Goal: Transaction & Acquisition: Book appointment/travel/reservation

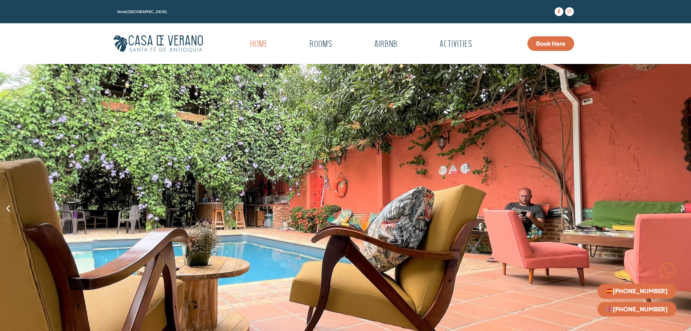
click at [557, 44] on span "Book Here" at bounding box center [550, 44] width 29 height 6
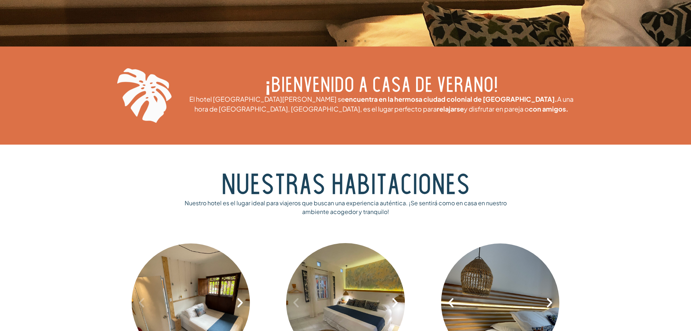
scroll to position [290, 0]
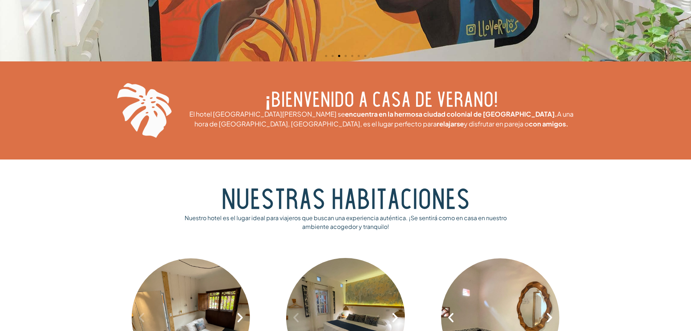
click at [652, 185] on section "Nuestras habitaciones" at bounding box center [345, 202] width 691 height 34
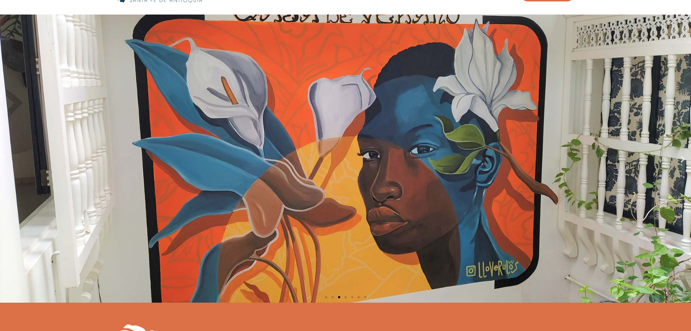
scroll to position [0, 0]
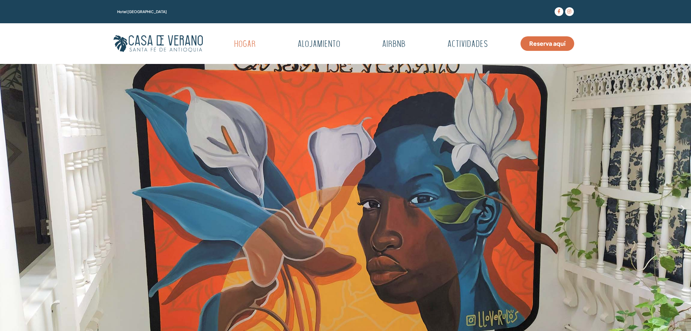
drag, startPoint x: 548, startPoint y: 45, endPoint x: 552, endPoint y: 43, distance: 4.1
click at [549, 45] on font "Reserva aquí" at bounding box center [547, 44] width 36 height 8
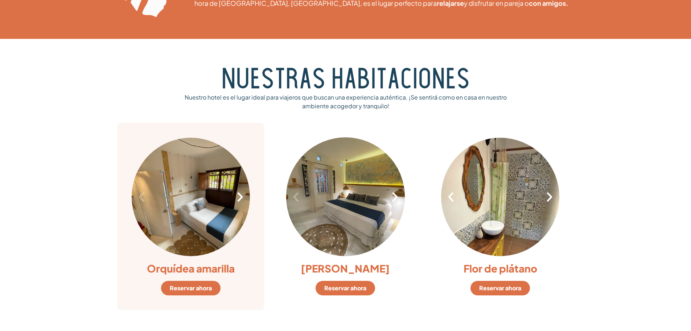
scroll to position [399, 0]
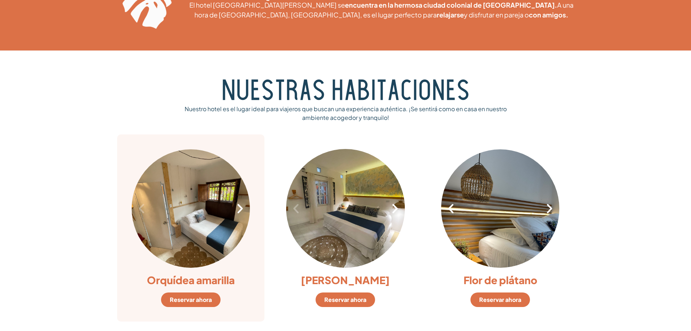
click at [175, 231] on div "1 / 8" at bounding box center [191, 208] width 119 height 119
click at [189, 222] on div "1 / 8" at bounding box center [191, 208] width 119 height 119
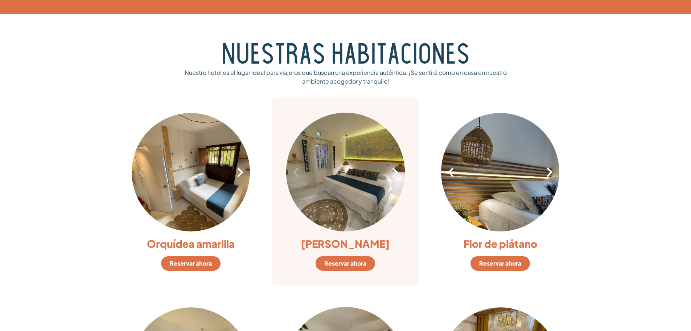
scroll to position [472, 0]
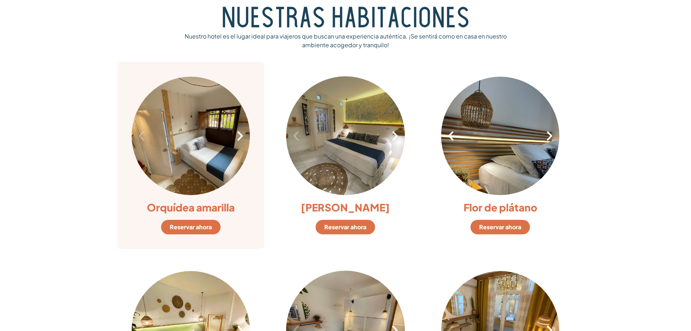
click at [195, 231] on link "Reservar ahora" at bounding box center [191, 227] width 60 height 15
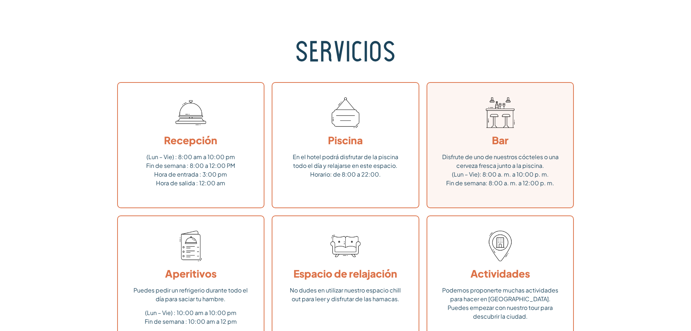
scroll to position [980, 0]
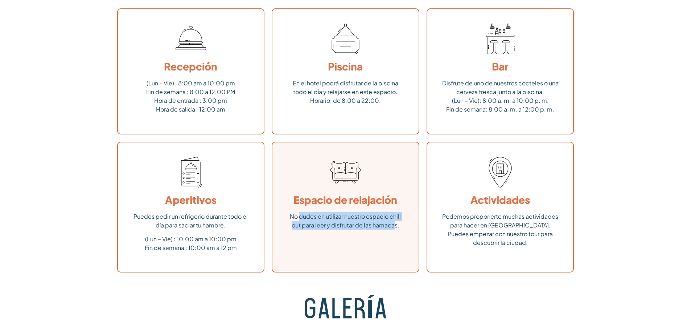
drag, startPoint x: 335, startPoint y: 216, endPoint x: 393, endPoint y: 233, distance: 60.6
click at [393, 233] on div "No dudes en utilizar nuestro espacio chill out para leer y disfrutar de las ham…" at bounding box center [345, 223] width 117 height 22
drag, startPoint x: 368, startPoint y: 234, endPoint x: 289, endPoint y: 231, distance: 79.5
click at [368, 234] on div "No dudes en utilizar nuestro espacio chill out para leer y disfrutar de las ham…" at bounding box center [345, 223] width 117 height 22
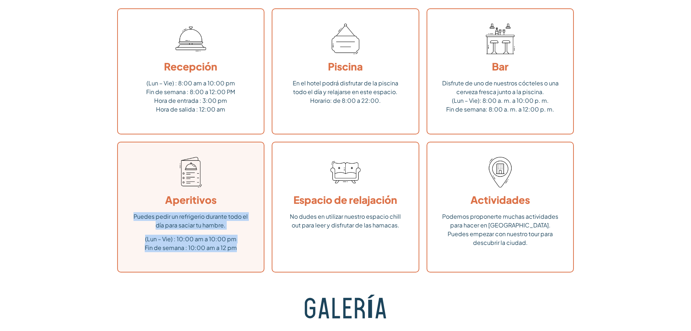
drag, startPoint x: 133, startPoint y: 216, endPoint x: 243, endPoint y: 249, distance: 115.3
click at [243, 249] on div "Aperitivos Puedes pedir un refrigerio durante todo el día para saciar tu hambre…" at bounding box center [191, 207] width 148 height 131
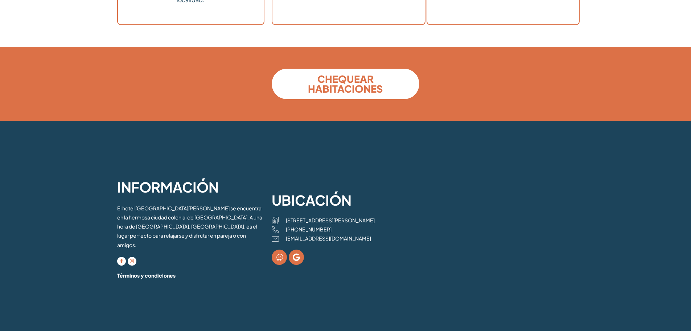
scroll to position [1960, 0]
